Goal: Check status: Check status

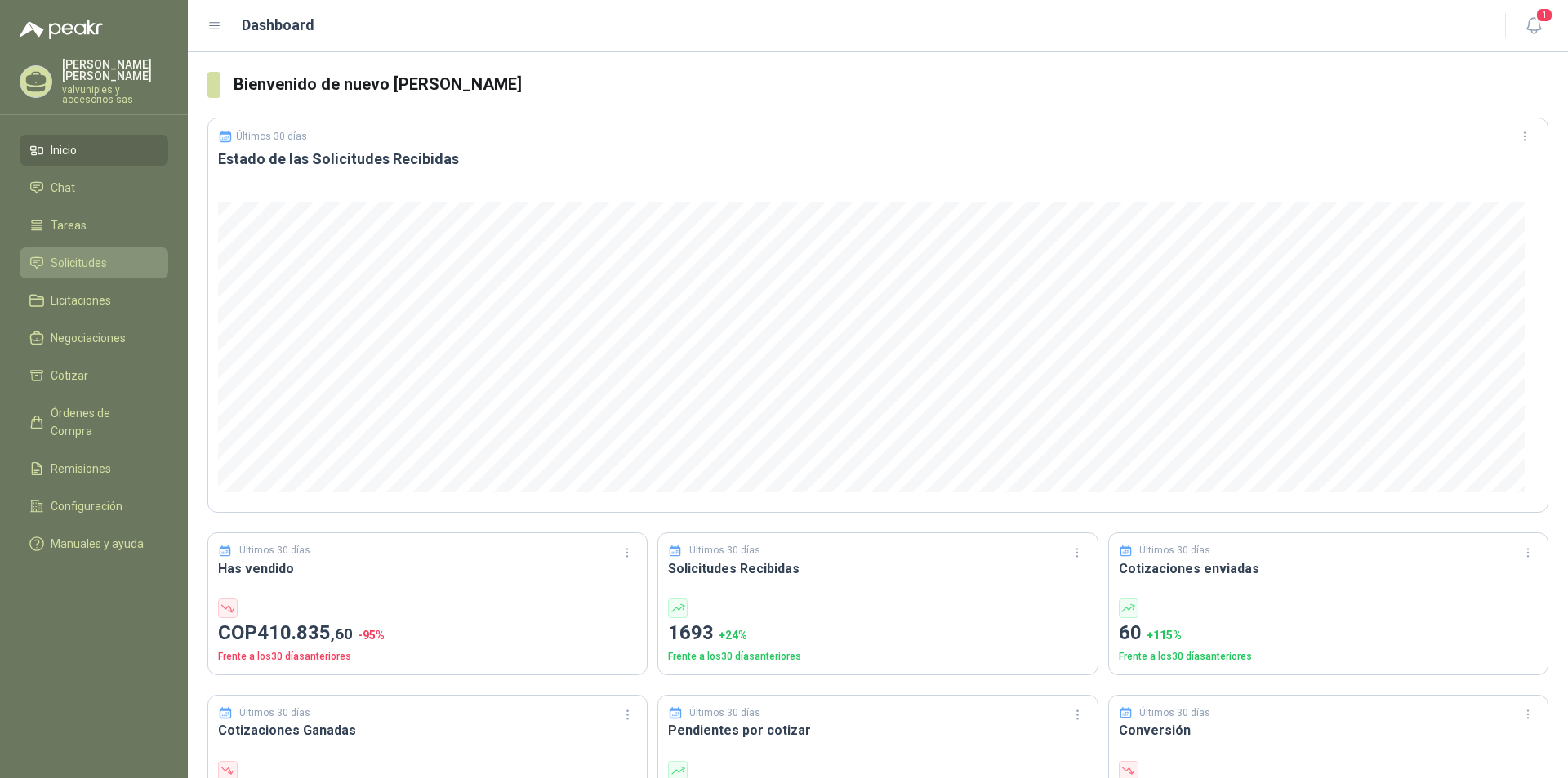
click at [77, 257] on span "Solicitudes" at bounding box center [78, 263] width 56 height 18
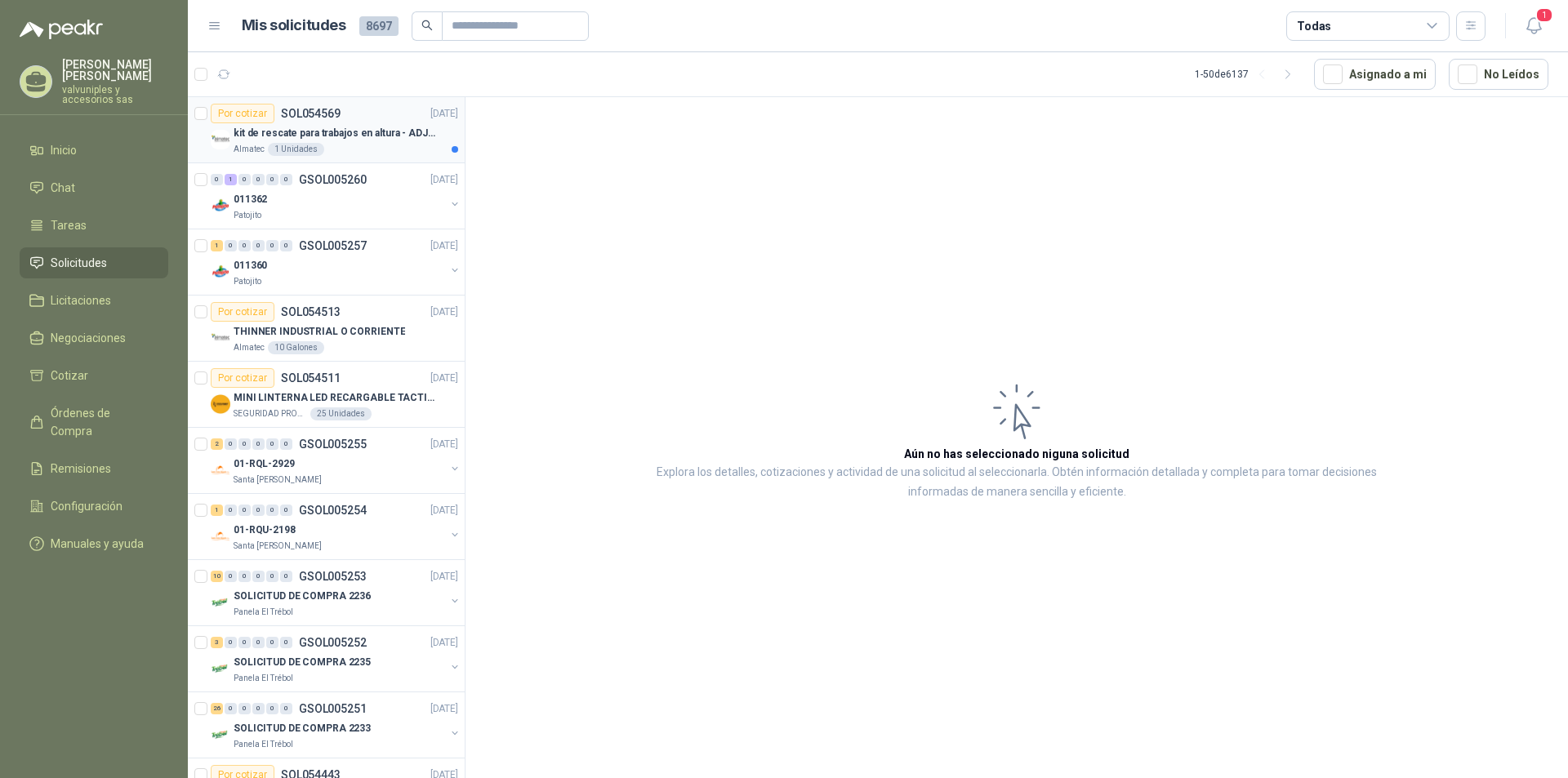
click at [321, 133] on p "kit de rescate para trabajos en altura - ADJUNTAR FICHA TECNICA" at bounding box center [335, 133] width 203 height 15
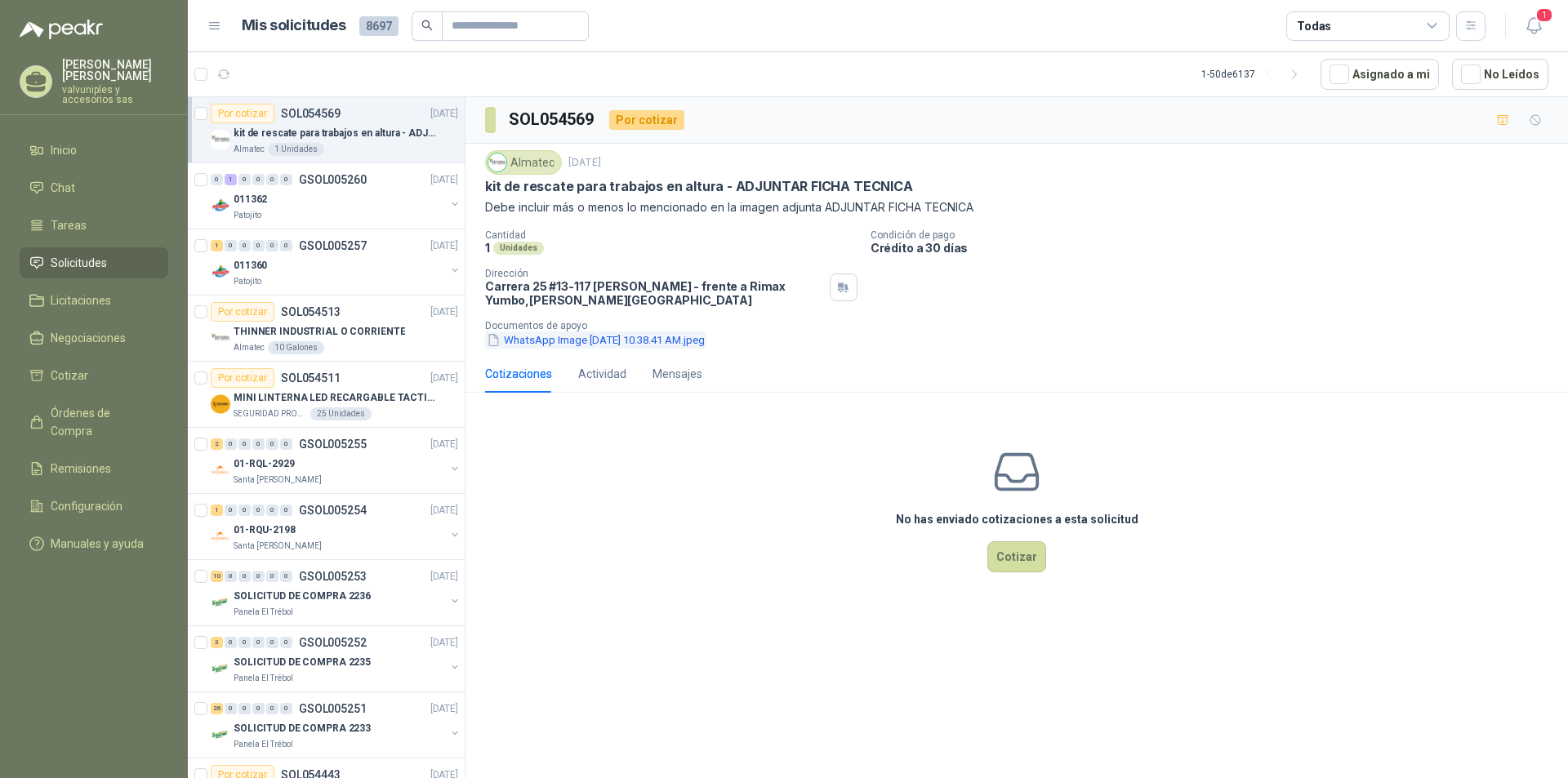
click at [523, 347] on button "WhatsApp Image [DATE] 10.38.41 AM.jpeg" at bounding box center [596, 339] width 222 height 17
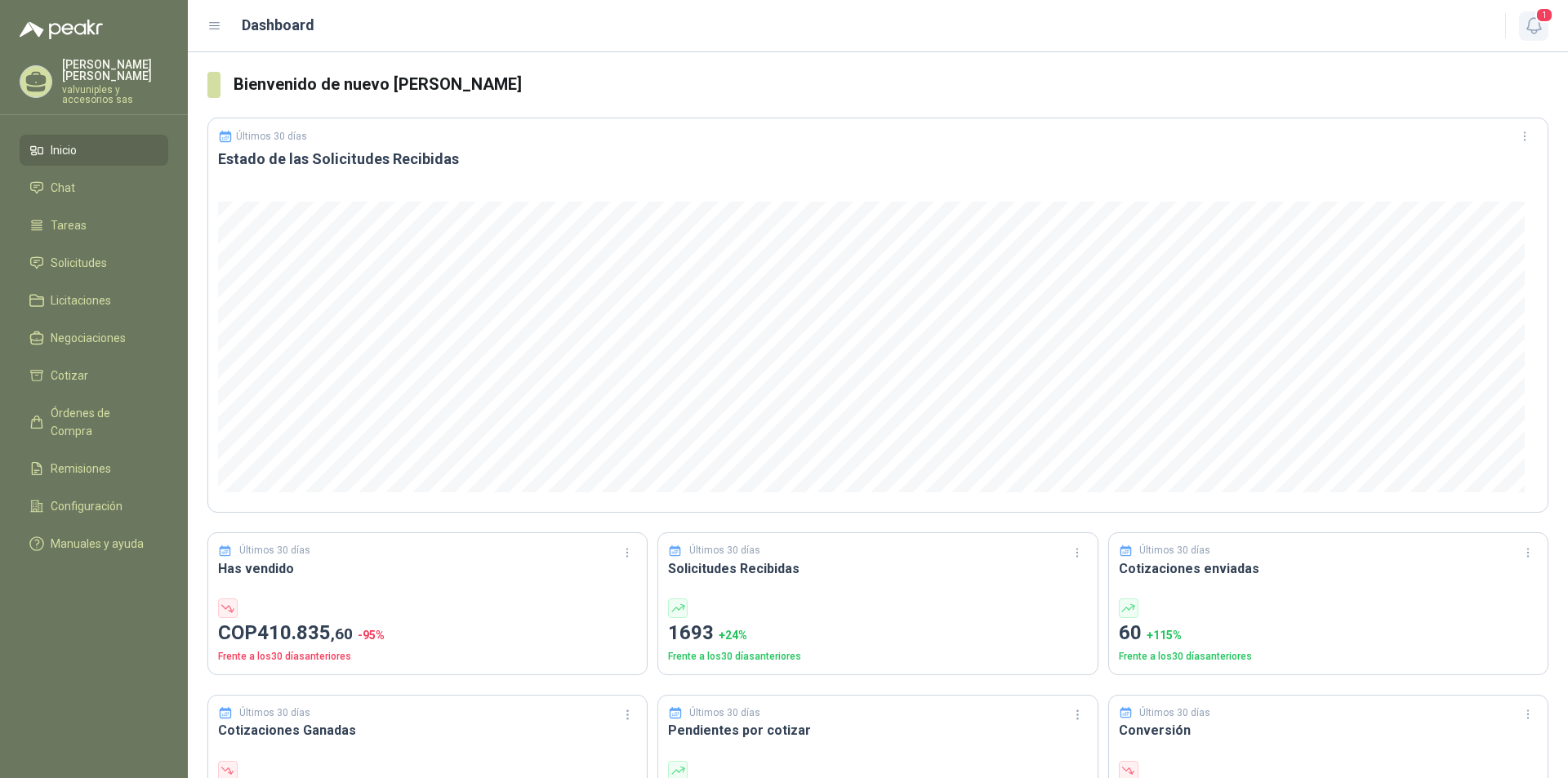
click at [1531, 35] on icon "button" at bounding box center [1533, 25] width 20 height 20
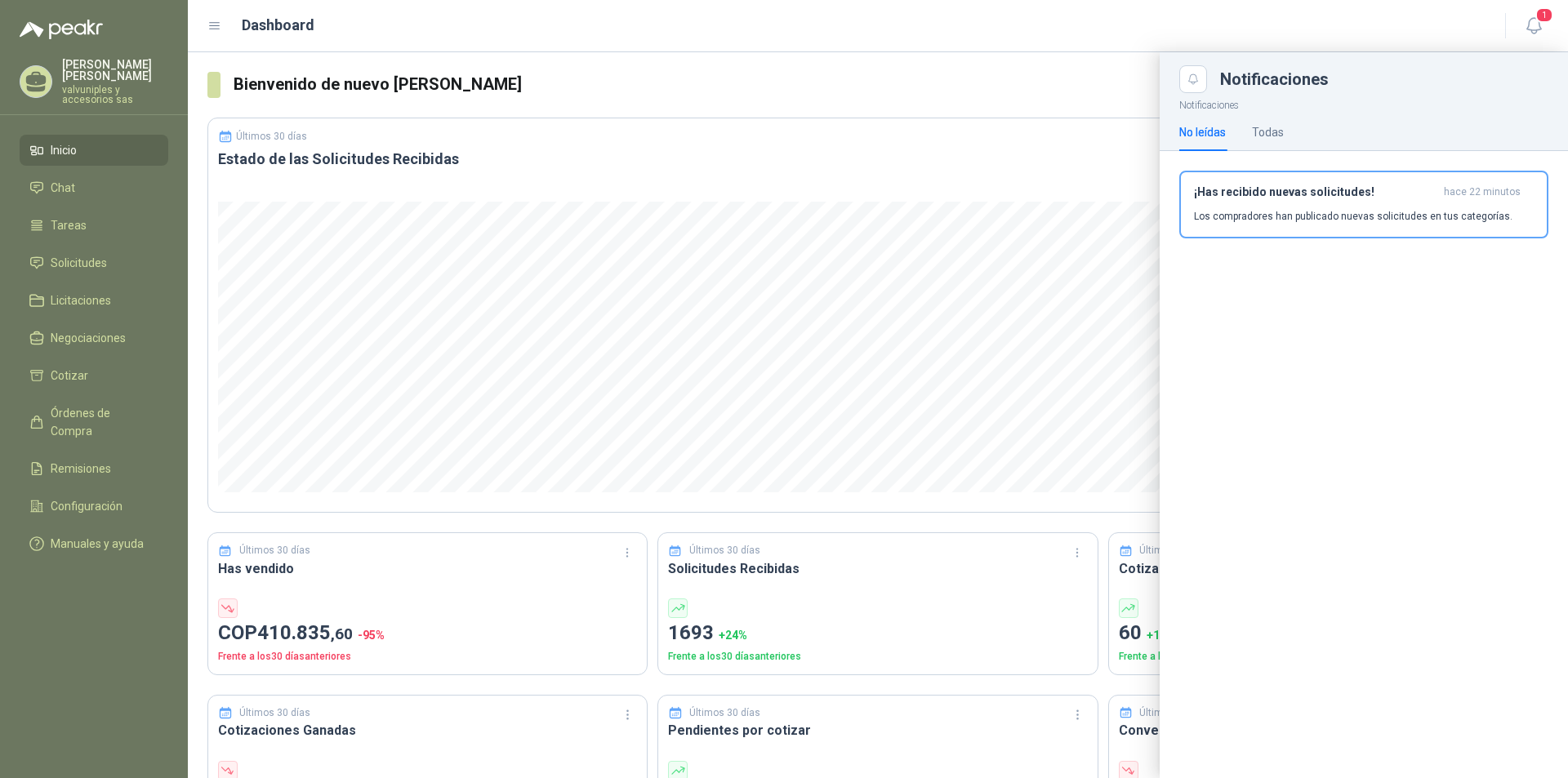
click at [1267, 196] on h3 "¡Has recibido nuevas solicitudes!" at bounding box center [1315, 192] width 243 height 14
